Goal: Check status: Check status

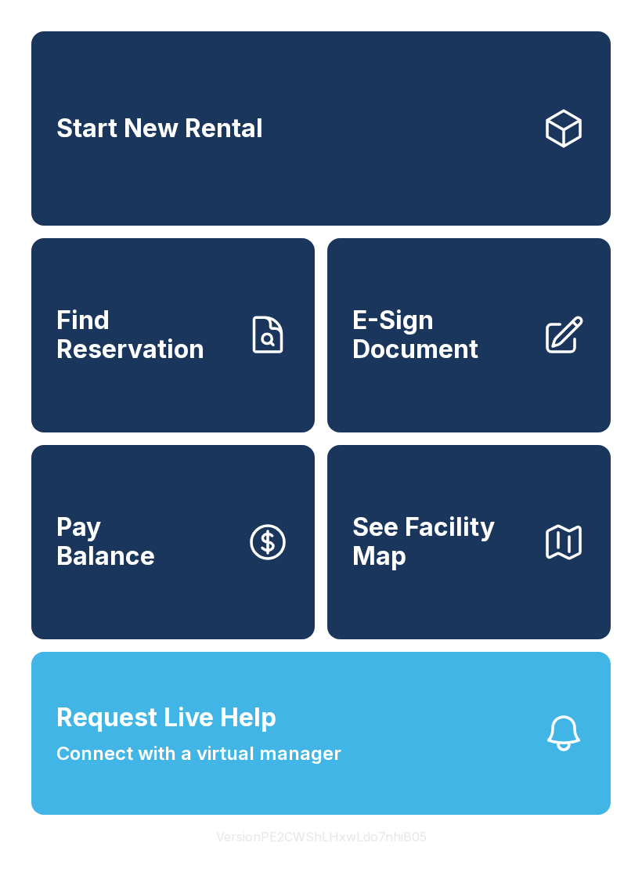
click at [404, 790] on button "Request Live Help Connect with a virtual manager" at bounding box center [321, 733] width 580 height 163
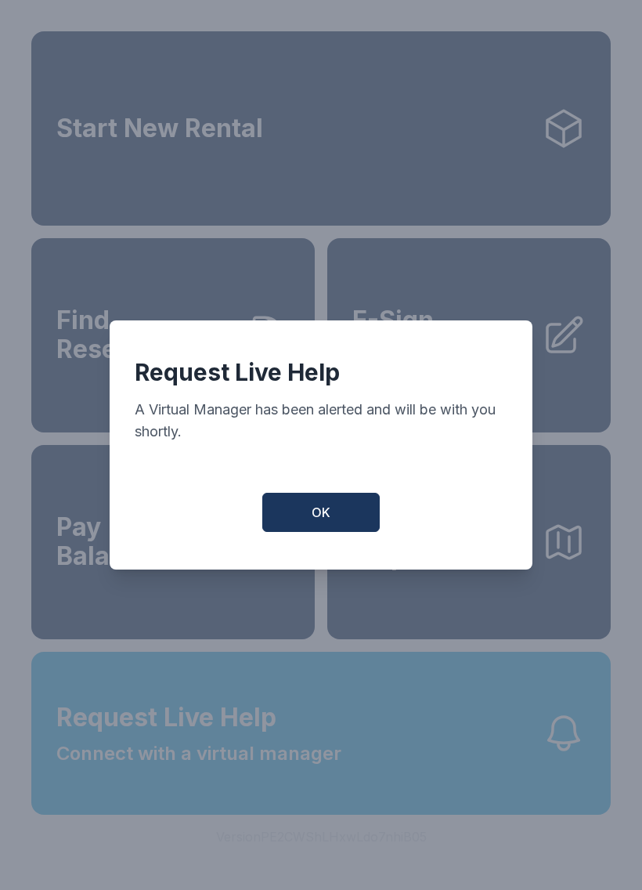
click at [363, 531] on button "OK" at bounding box center [321, 512] width 118 height 39
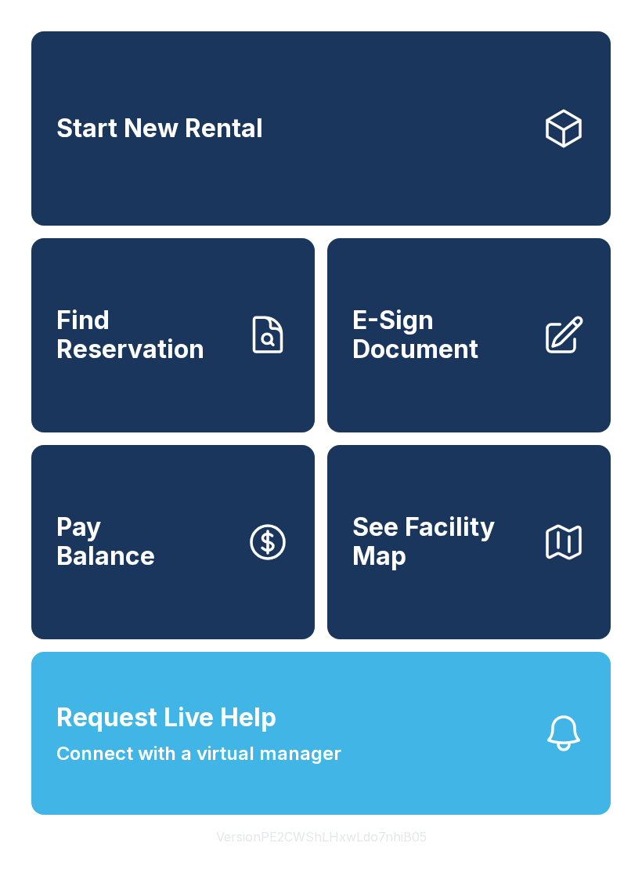
click at [556, 755] on icon "button" at bounding box center [564, 733] width 44 height 44
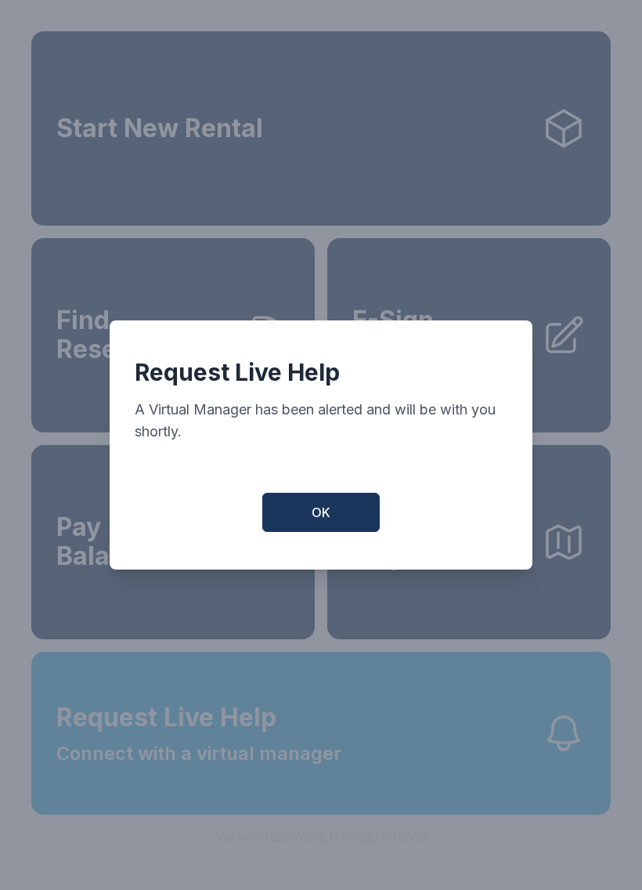
click at [342, 519] on button "OK" at bounding box center [321, 512] width 118 height 39
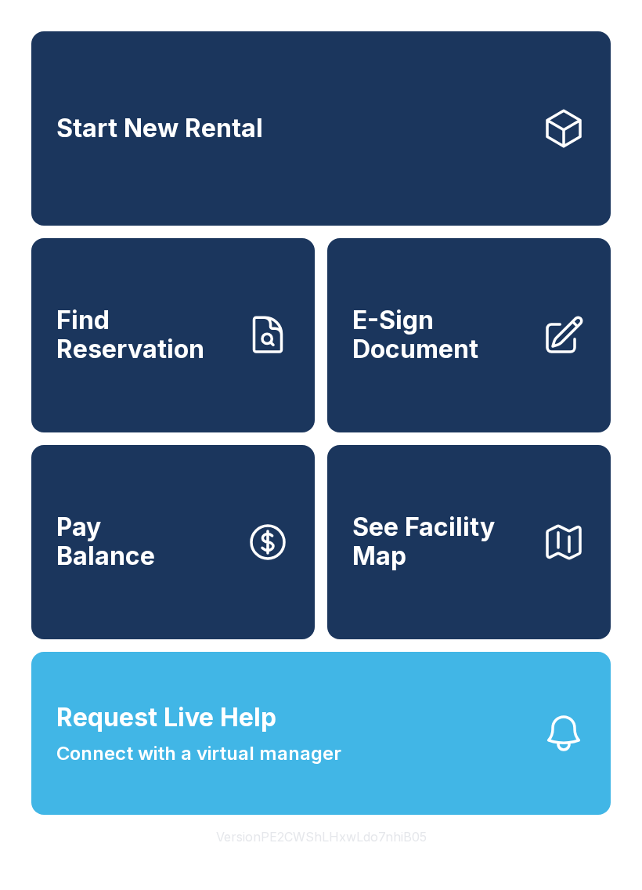
click at [585, 736] on button "Request Live Help Connect with a virtual manager" at bounding box center [321, 733] width 580 height 163
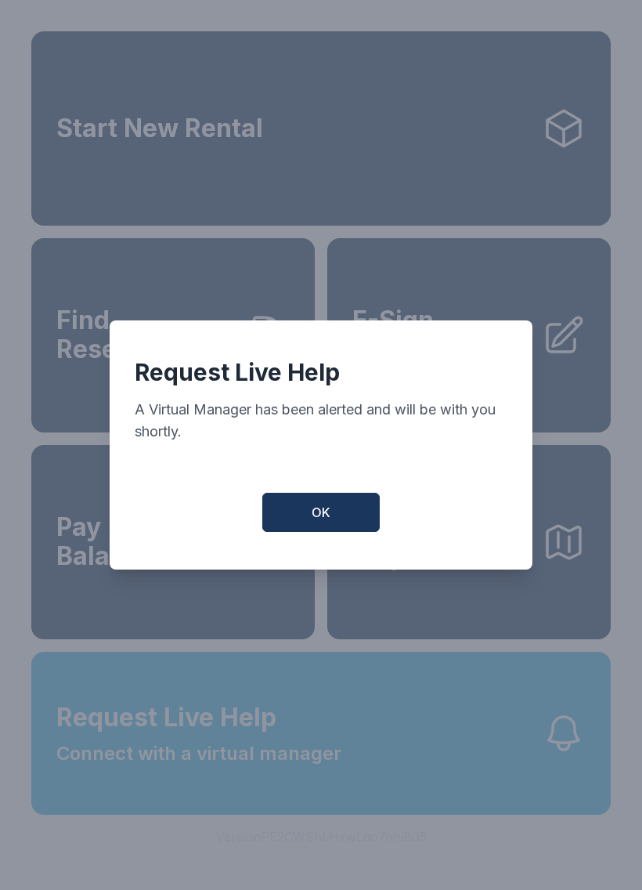
click at [328, 522] on span "OK" at bounding box center [321, 512] width 19 height 19
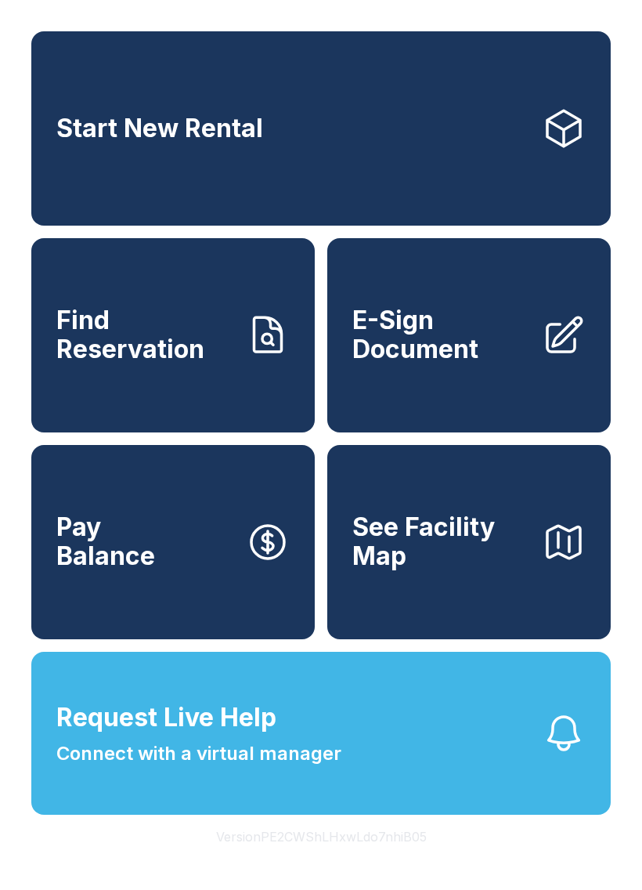
click at [573, 755] on icon "button" at bounding box center [564, 733] width 44 height 44
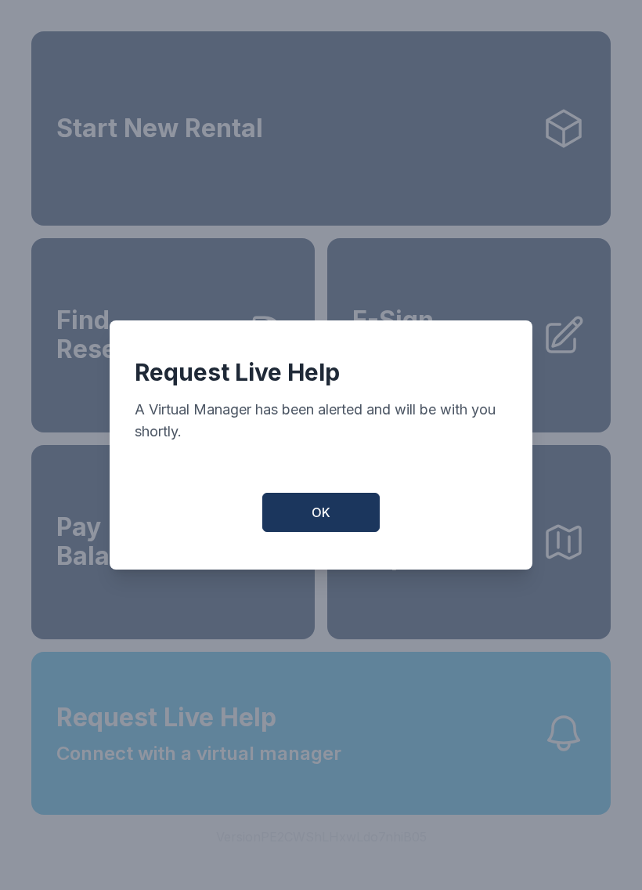
click at [324, 532] on button "OK" at bounding box center [321, 512] width 118 height 39
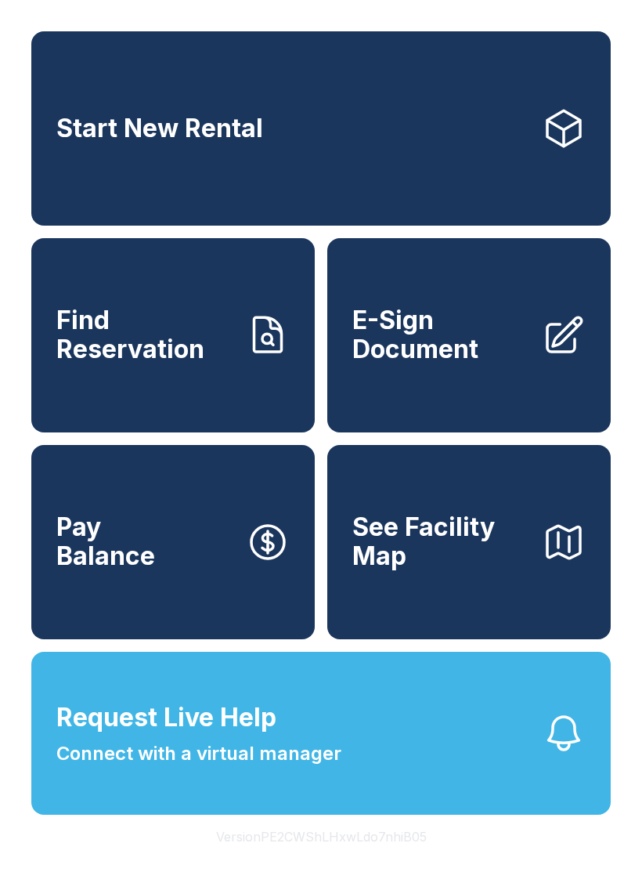
click at [331, 545] on button "See Facility Map" at bounding box center [469, 542] width 284 height 194
click at [573, 755] on icon "button" at bounding box center [564, 733] width 44 height 44
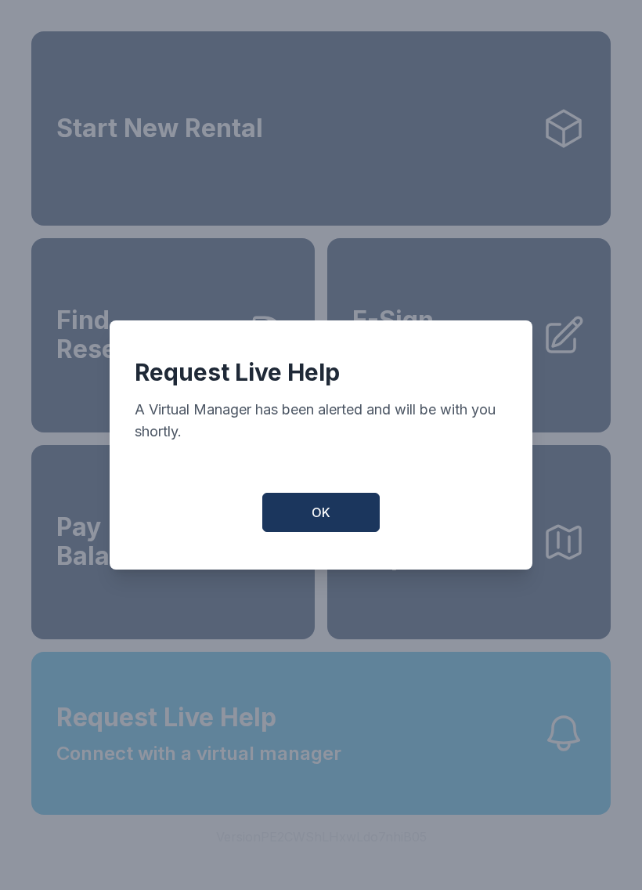
click at [363, 504] on button "OK" at bounding box center [321, 512] width 118 height 39
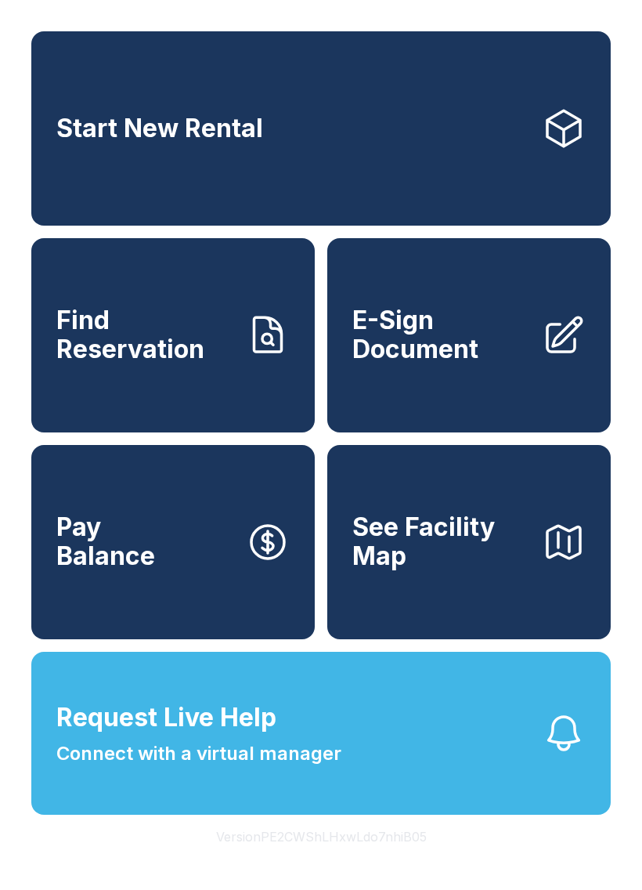
click at [559, 357] on icon at bounding box center [564, 335] width 44 height 44
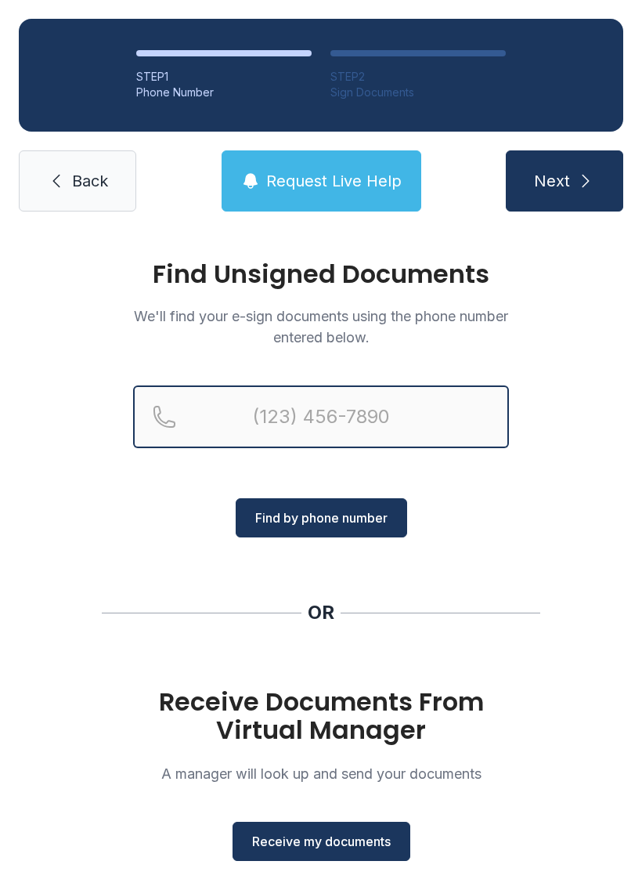
click at [288, 425] on input "Reservation phone number" at bounding box center [321, 416] width 376 height 63
type input "("
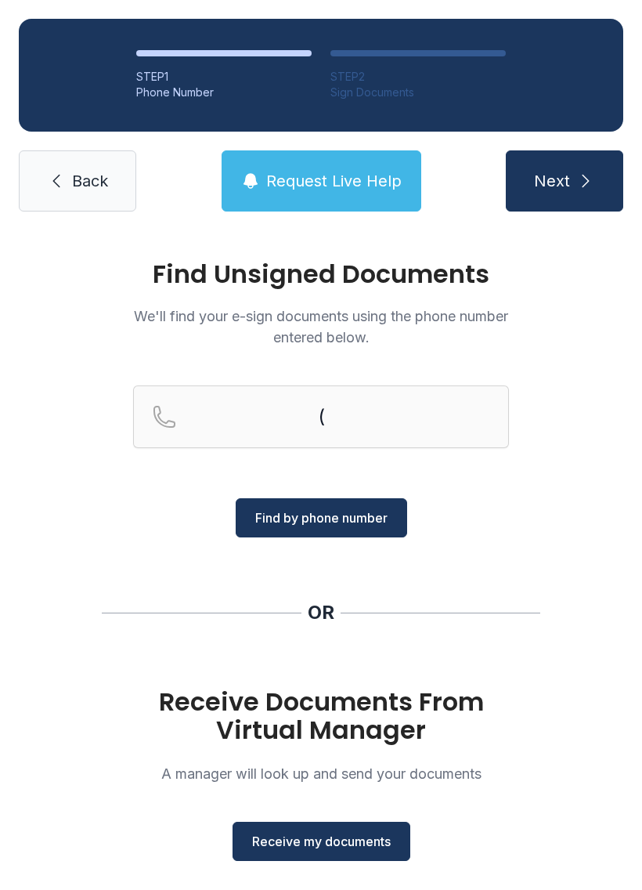
click at [38, 161] on link "Back" at bounding box center [78, 180] width 118 height 61
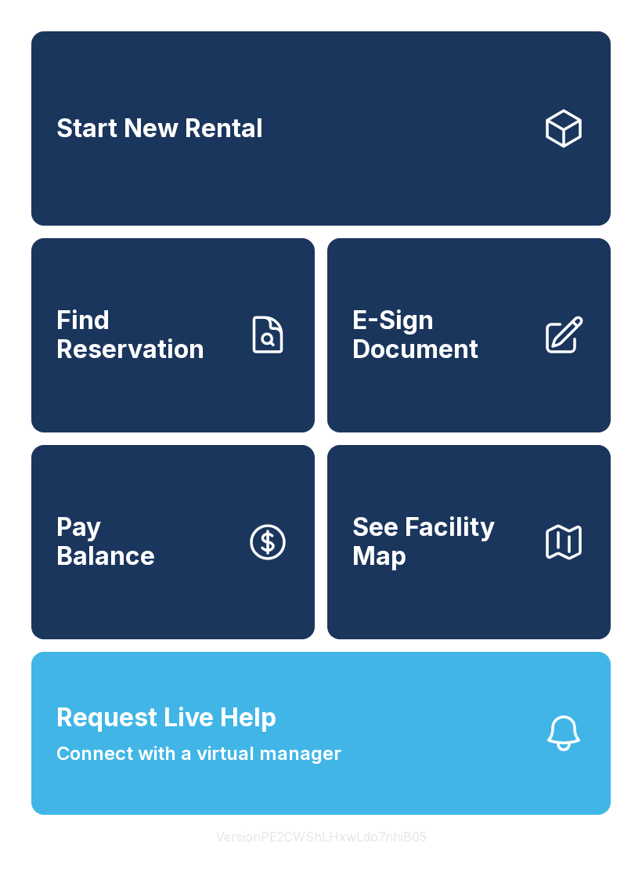
click at [139, 348] on span "Find Reservation" at bounding box center [144, 334] width 177 height 57
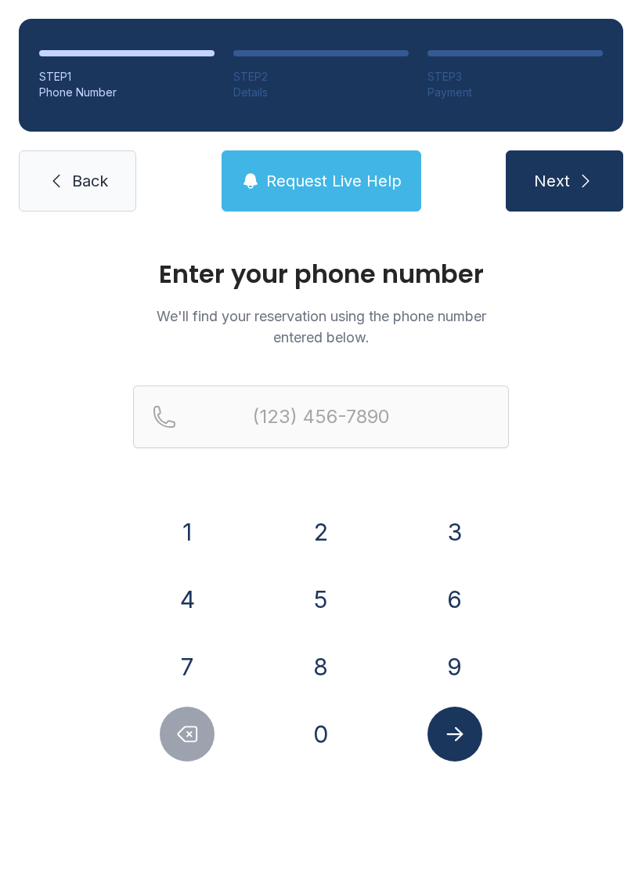
click at [49, 172] on icon at bounding box center [56, 181] width 19 height 19
